Goal: Navigation & Orientation: Find specific page/section

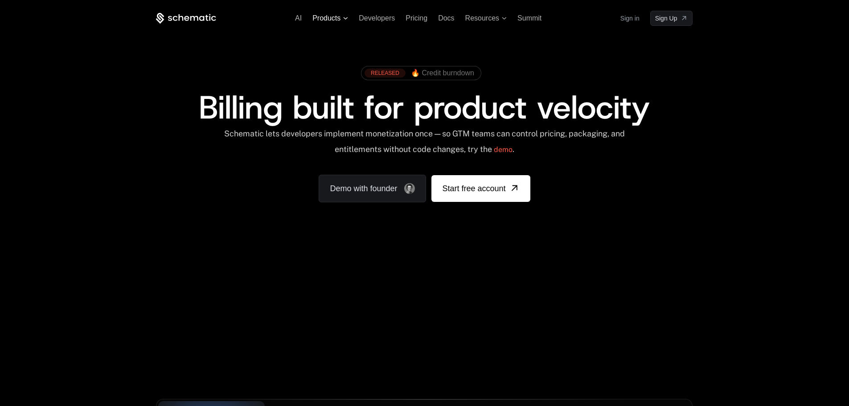
click at [326, 17] on span "Products" at bounding box center [327, 18] width 28 height 8
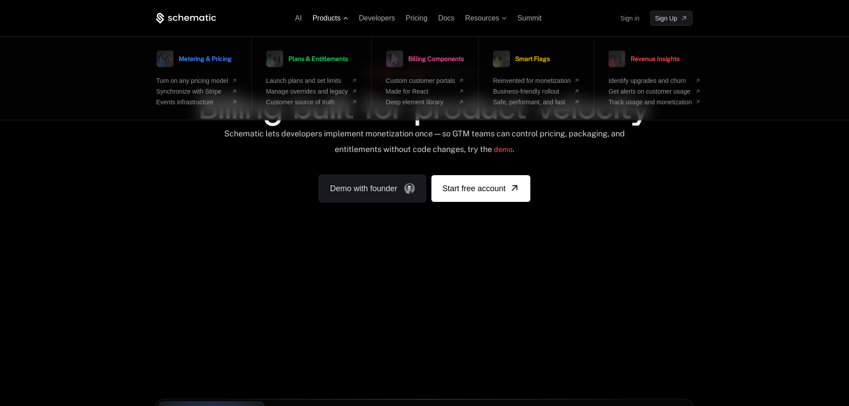
click at [329, 15] on span "Products" at bounding box center [327, 18] width 28 height 8
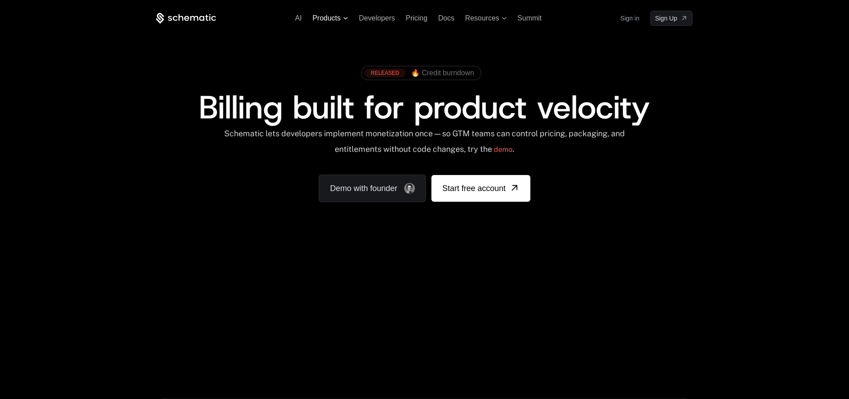
click at [333, 17] on span "Products" at bounding box center [327, 18] width 28 height 8
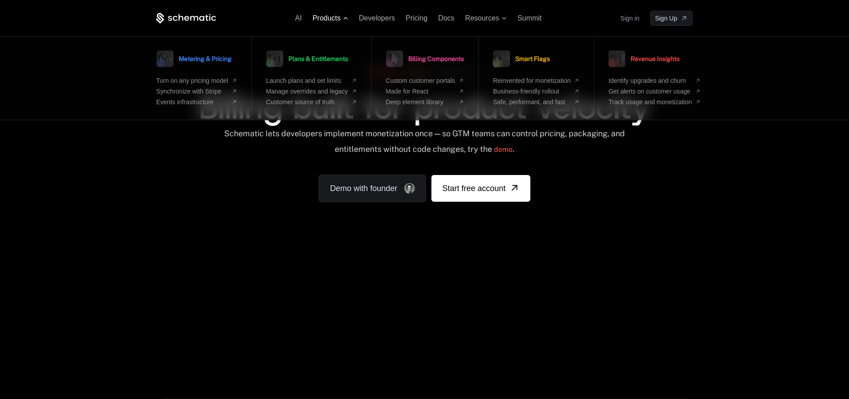
click at [333, 17] on span "Products" at bounding box center [327, 18] width 28 height 8
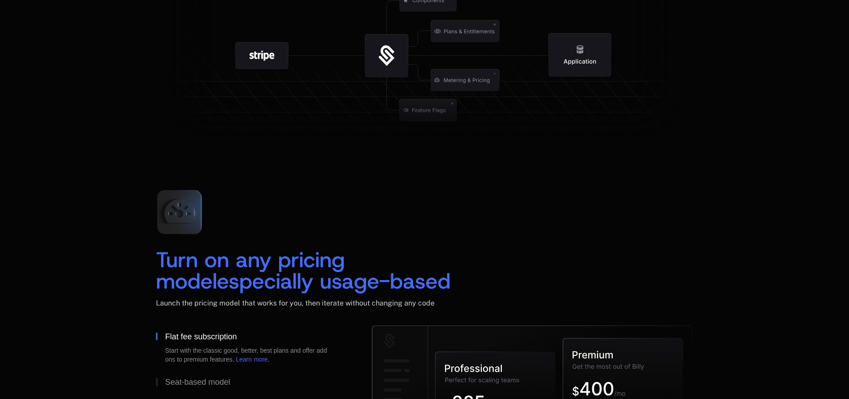
scroll to position [1248, 0]
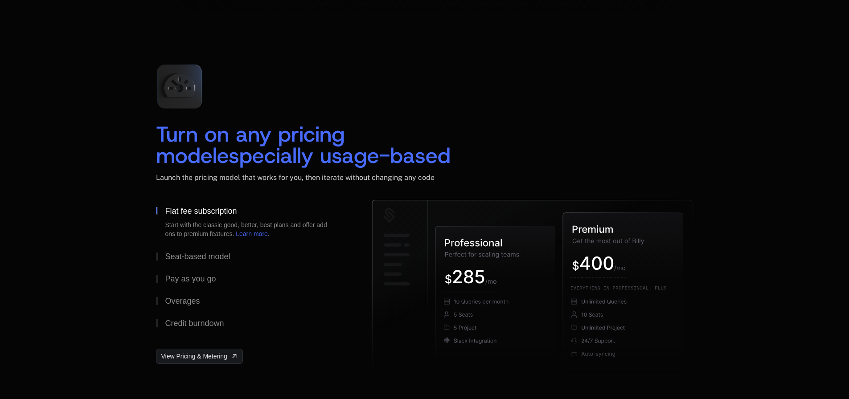
click at [684, 78] on div "Turn on any pricing model especially usage-based Launch the pricing model that …" at bounding box center [424, 128] width 537 height 143
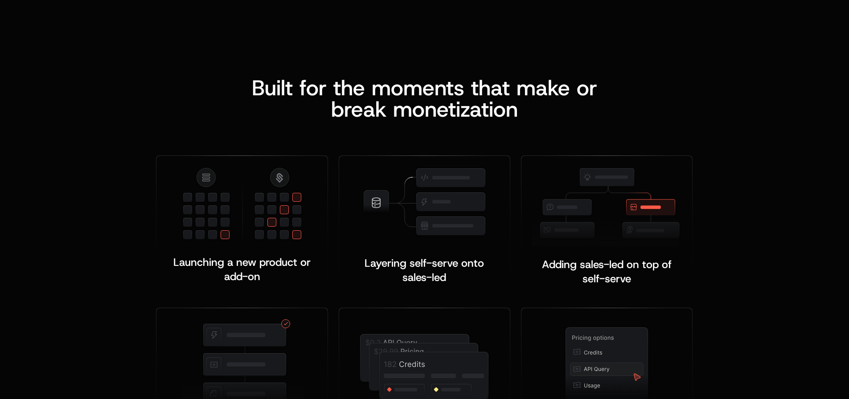
scroll to position [301, 0]
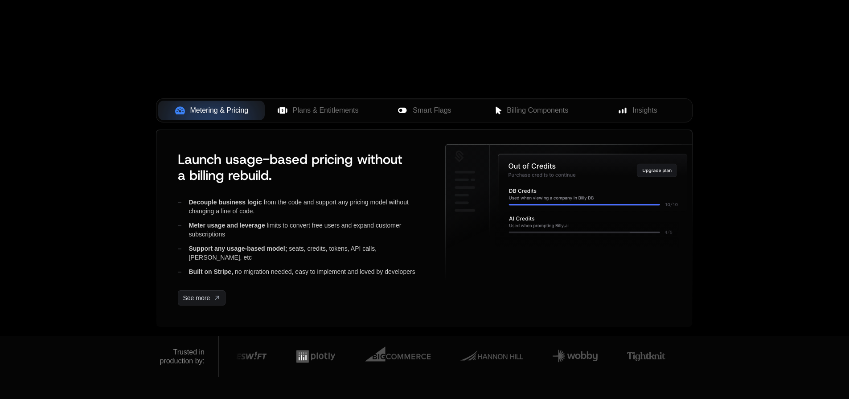
drag, startPoint x: 615, startPoint y: 153, endPoint x: 432, endPoint y: -2, distance: 239.4
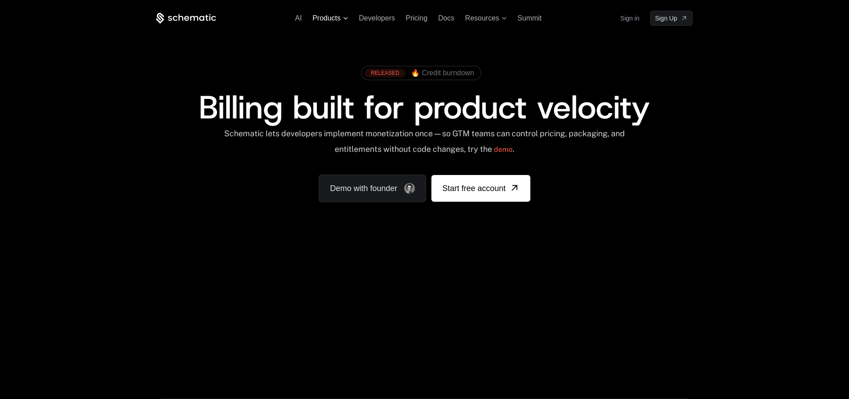
click at [335, 21] on span "Products" at bounding box center [327, 18] width 28 height 8
